Goal: Task Accomplishment & Management: Manage account settings

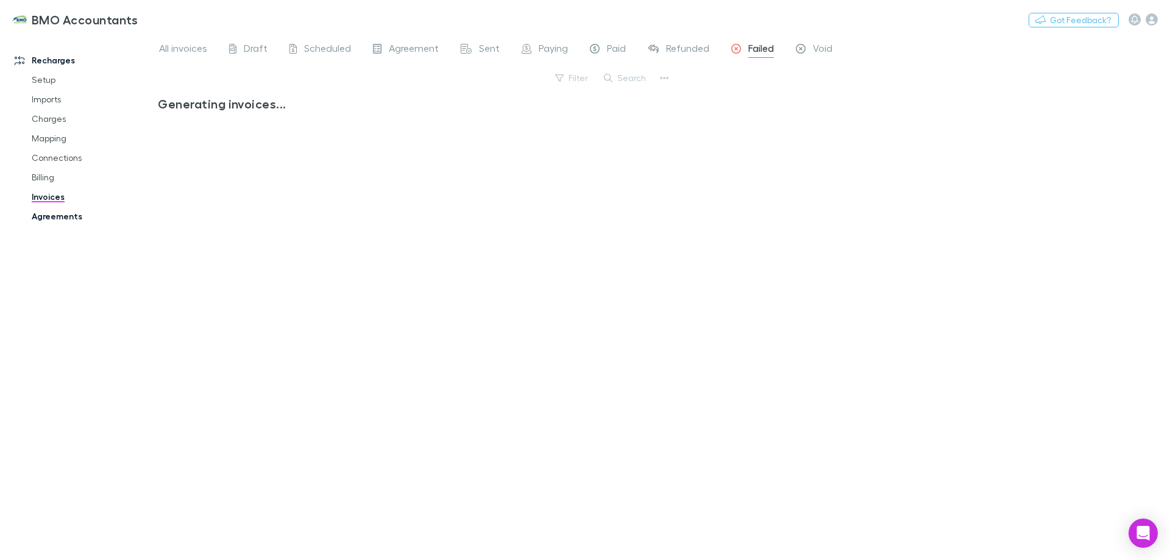
click at [52, 217] on link "Agreements" at bounding box center [91, 216] width 145 height 19
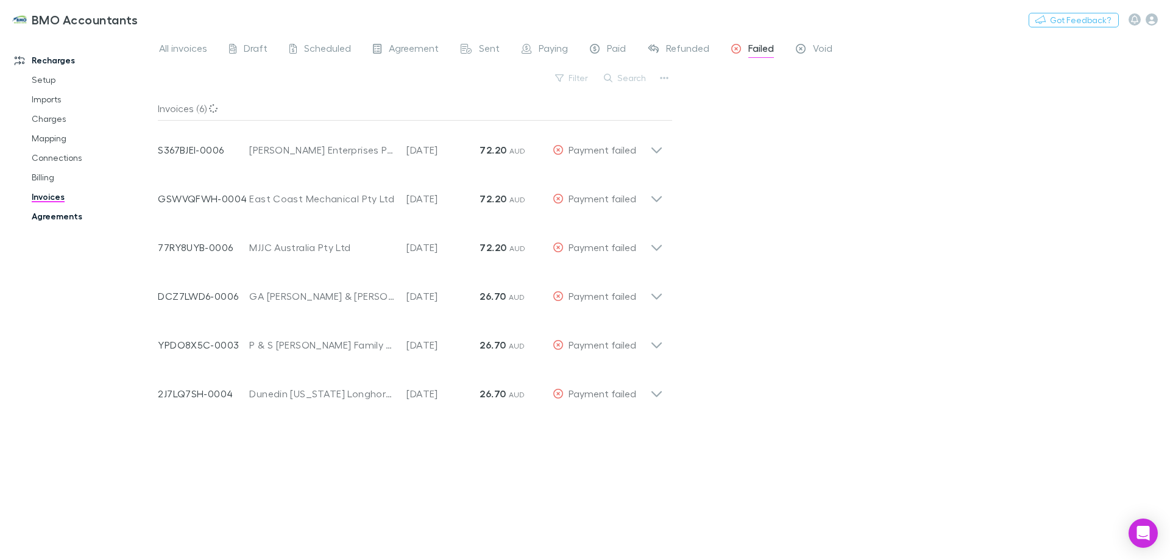
click at [51, 213] on link "Agreements" at bounding box center [91, 216] width 145 height 19
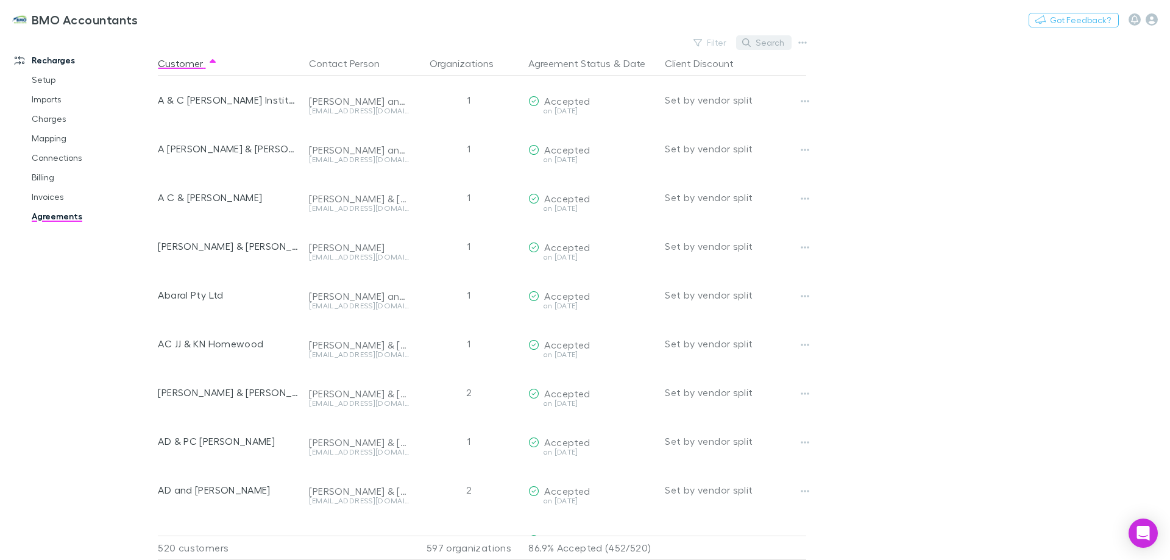
click at [760, 40] on button "Search" at bounding box center [763, 42] width 55 height 15
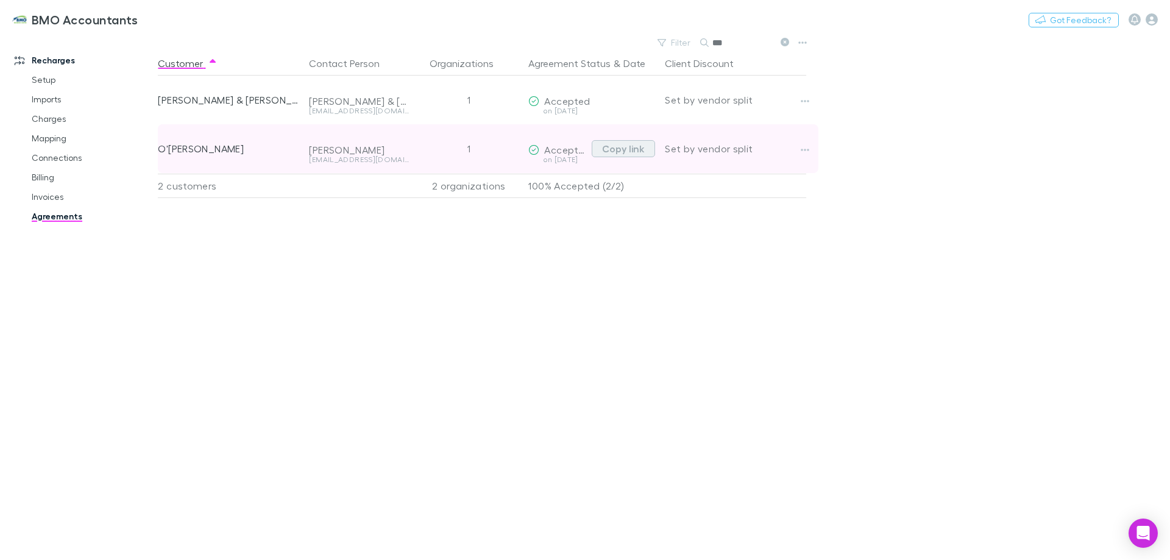
type input "***"
click at [626, 147] on button "Copy link" at bounding box center [623, 148] width 63 height 17
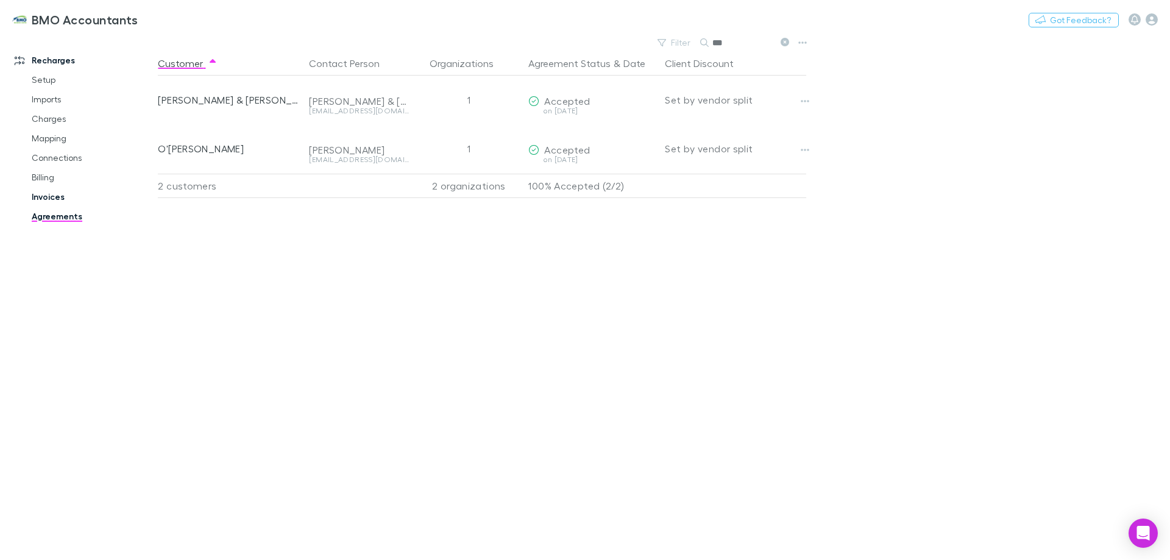
click at [45, 195] on link "Invoices" at bounding box center [91, 196] width 145 height 19
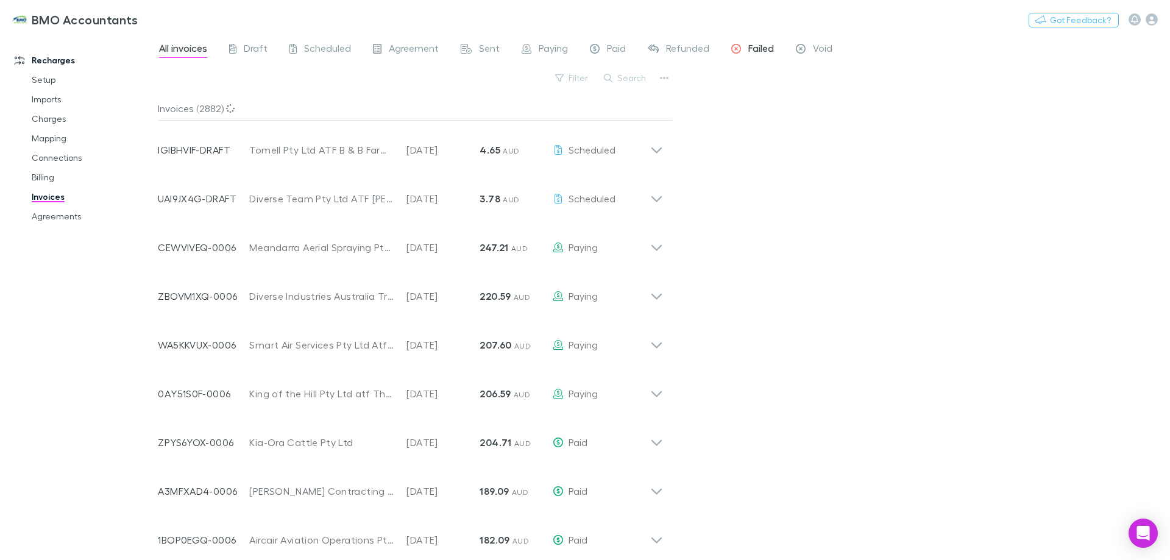
click at [752, 48] on span "Failed" at bounding box center [761, 50] width 26 height 16
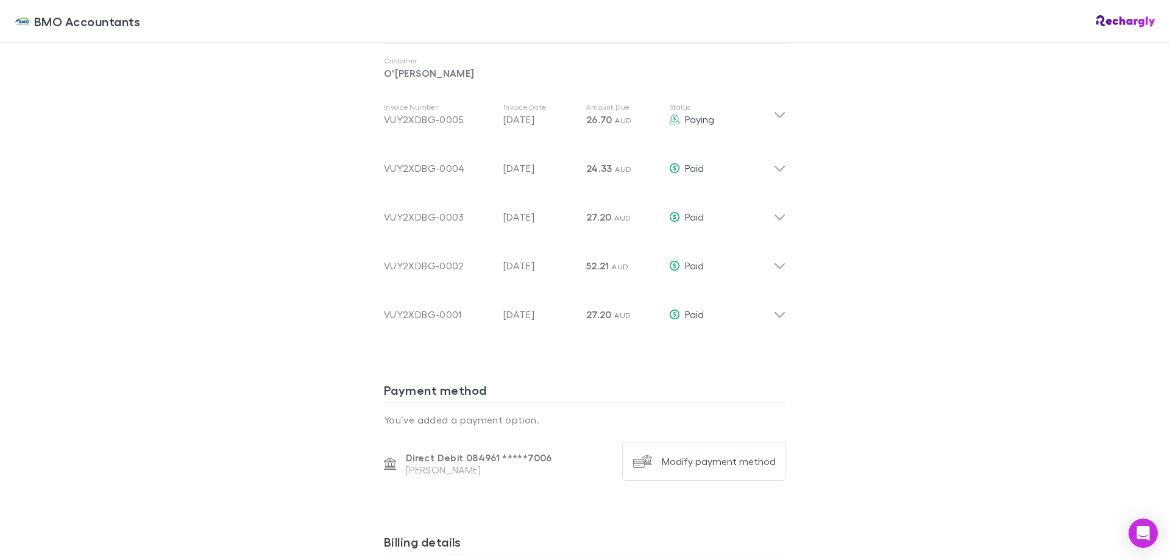
scroll to position [792, 0]
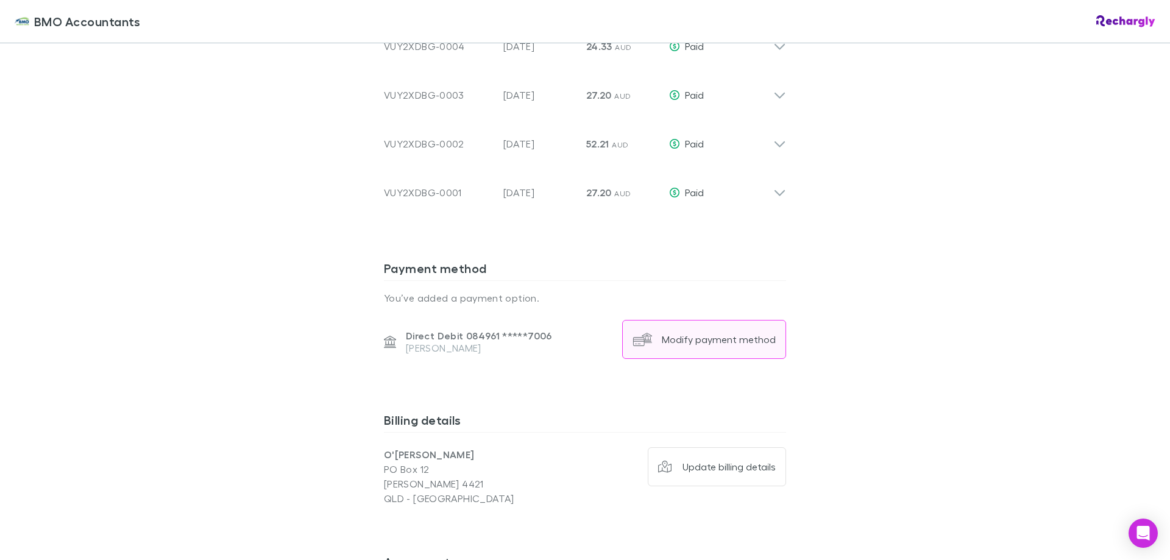
click at [704, 339] on div "Modify payment method" at bounding box center [719, 339] width 114 height 12
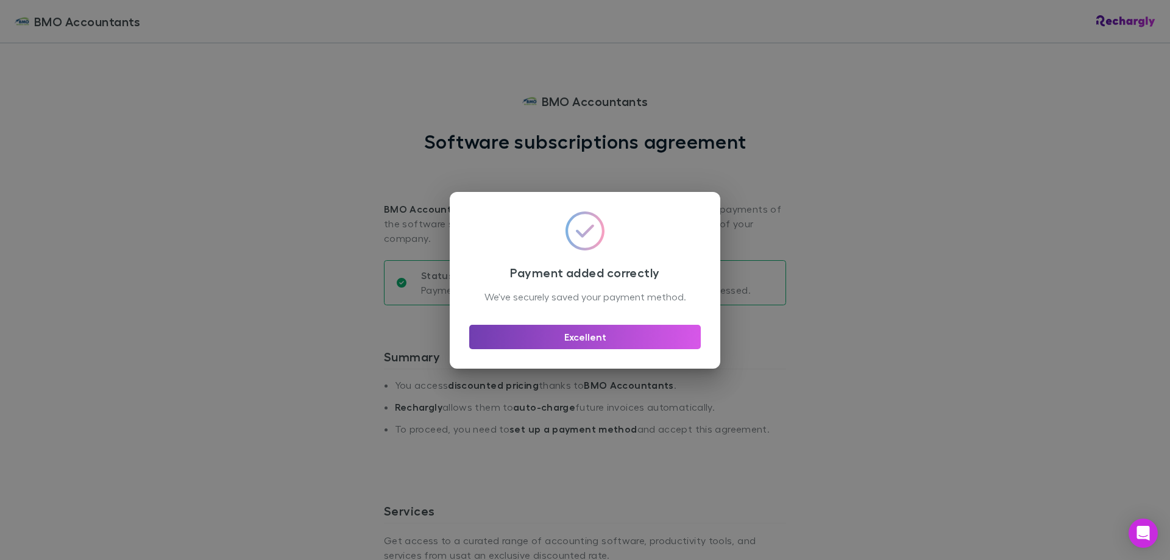
click at [596, 346] on button "Excellent" at bounding box center [585, 337] width 232 height 24
